Goal: Use online tool/utility: Use online tool/utility

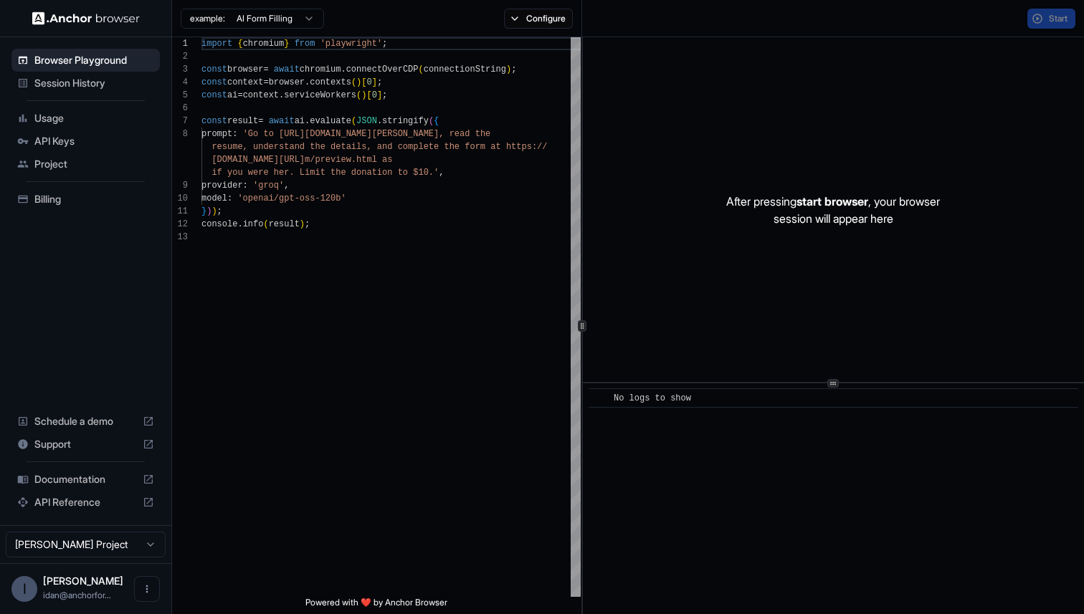
scroll to position [90, 0]
click at [288, 16] on html "Browser Playground Session History Usage API Keys Project Billing Schedule a de…" at bounding box center [542, 307] width 1084 height 614
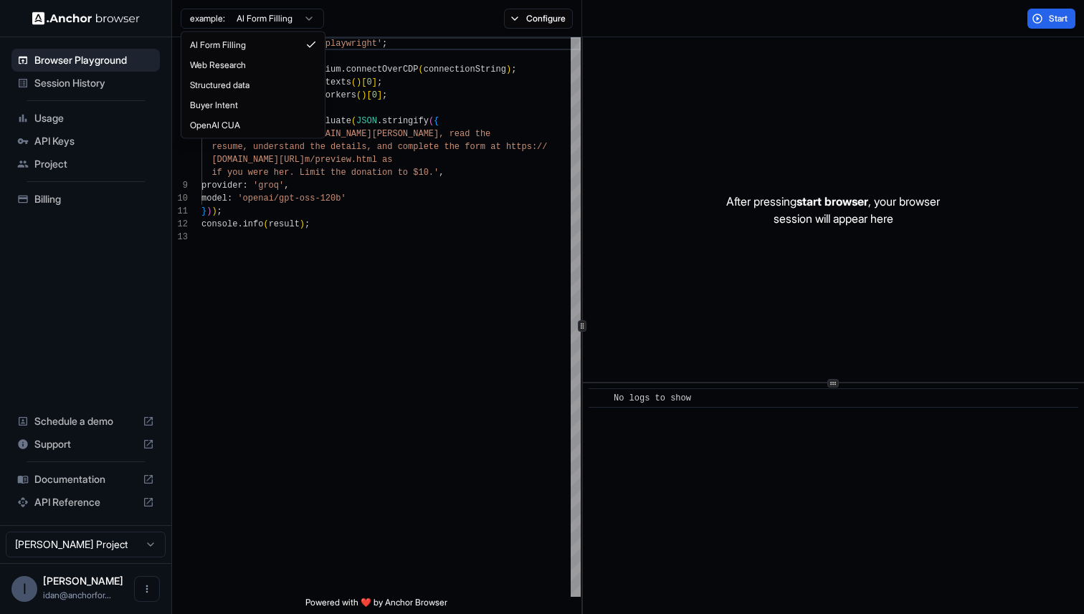
scroll to position [129, 0]
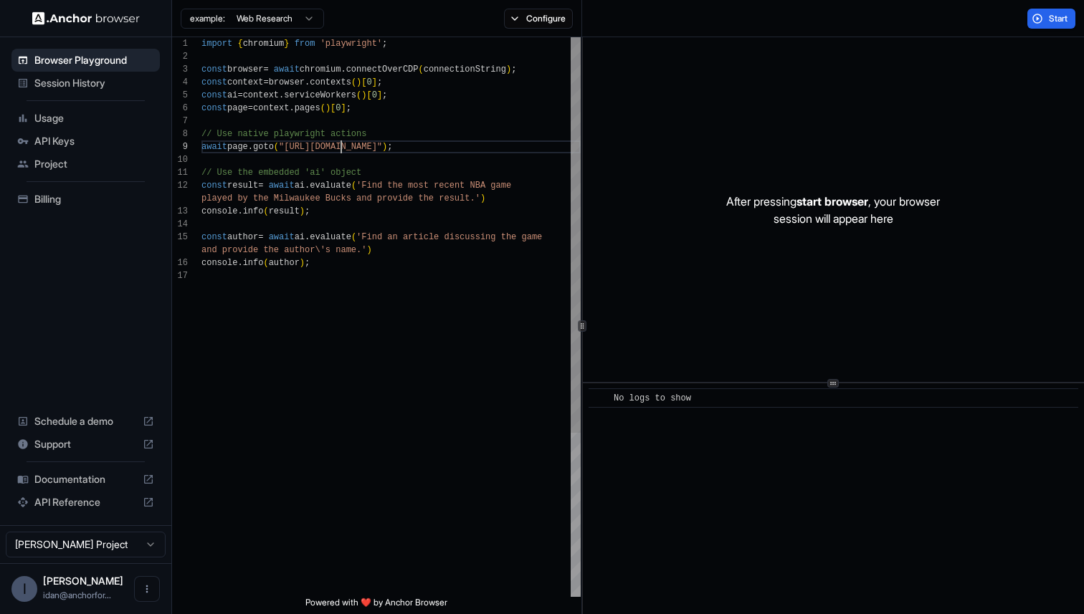
click at [343, 148] on div "import { chromium } from 'playwright' ; const browser = await chromium . connec…" at bounding box center [390, 433] width 379 height 792
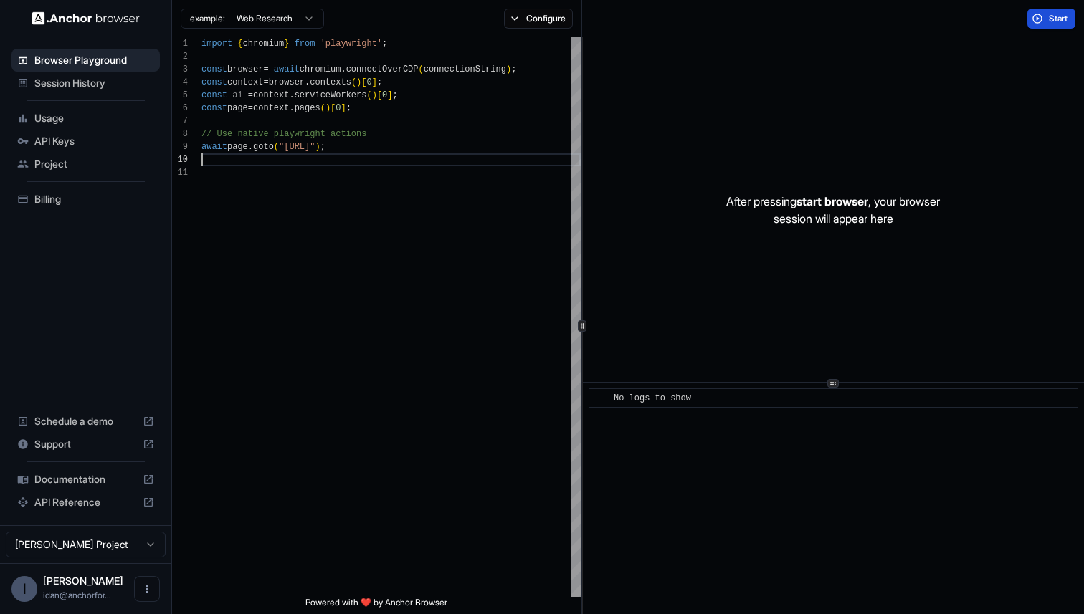
type textarea "**********"
click at [1039, 13] on button "Start" at bounding box center [1051, 19] width 48 height 20
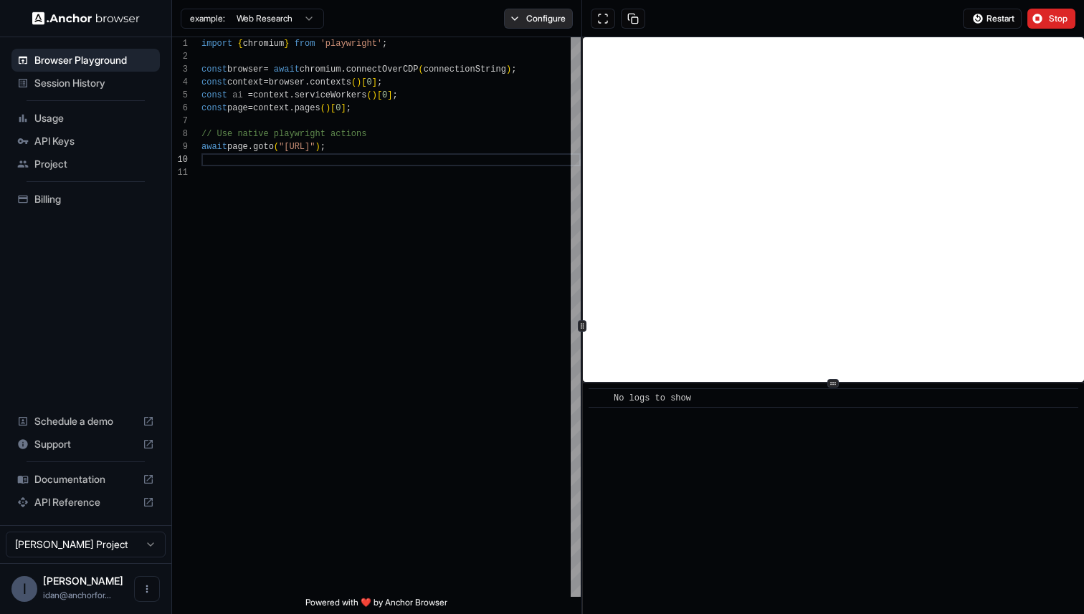
click at [523, 16] on button "Configure" at bounding box center [539, 19] width 70 height 20
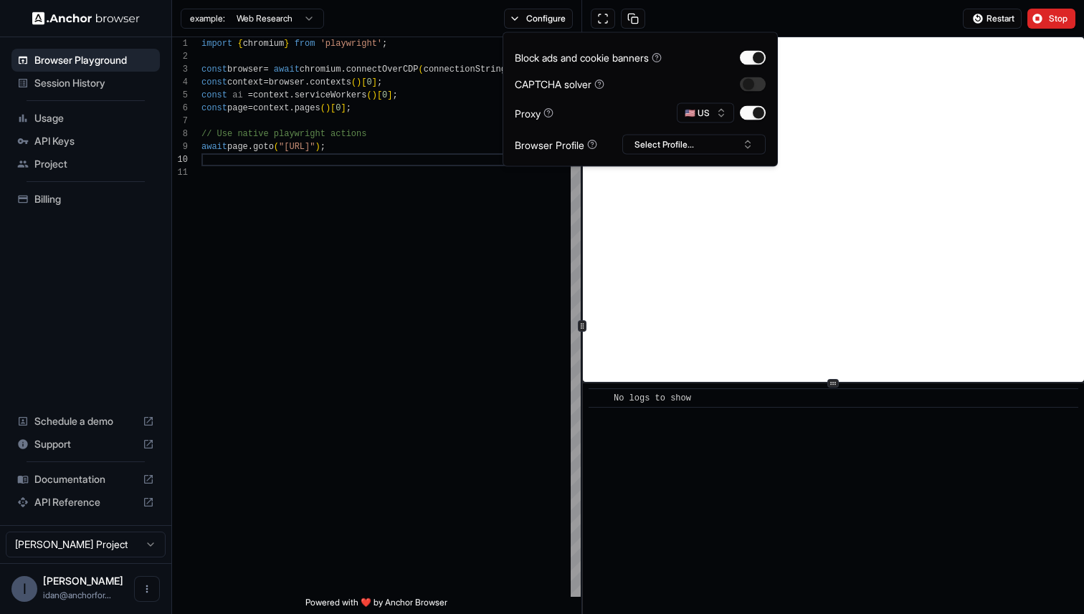
click at [751, 91] on div "Block ads and cookie banners CAPTCHA solver Proxy 🇺🇸 US Browser Profile Select …" at bounding box center [640, 99] width 251 height 110
click at [753, 85] on button "button" at bounding box center [753, 84] width 26 height 14
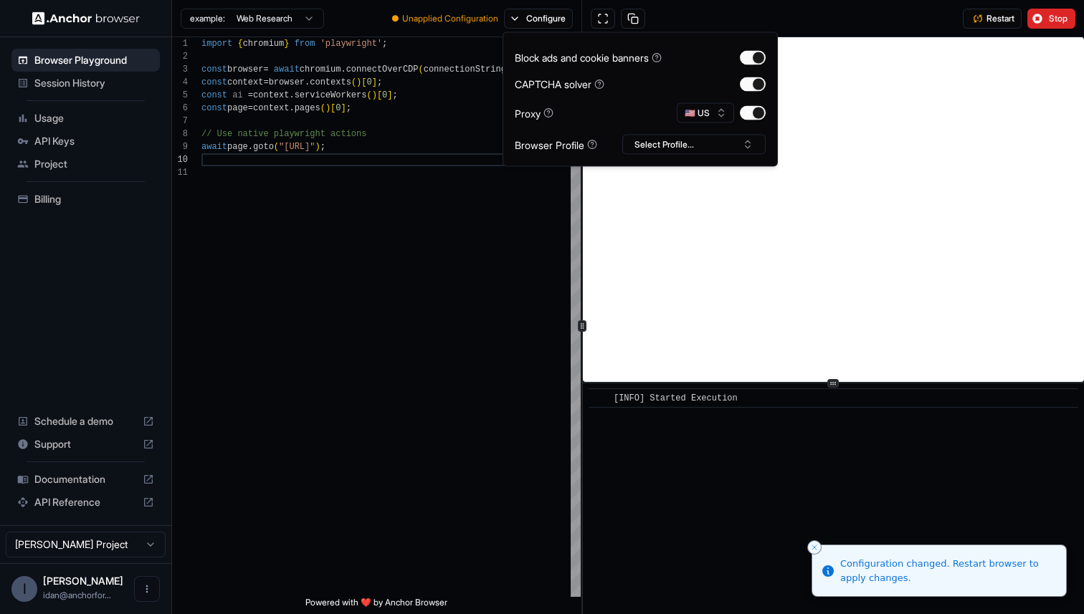
click at [944, 19] on div "Restart Stop" at bounding box center [833, 18] width 502 height 37
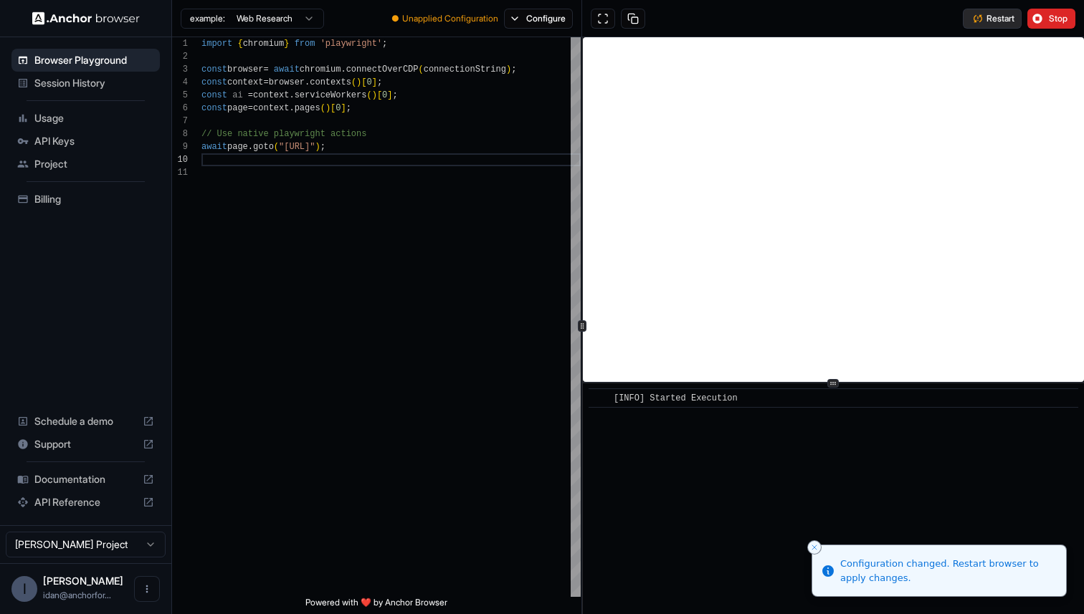
click at [997, 21] on span "Restart" at bounding box center [1001, 18] width 28 height 11
click at [812, 548] on icon "Close toast" at bounding box center [814, 547] width 9 height 9
